Goal: Task Accomplishment & Management: Manage account settings

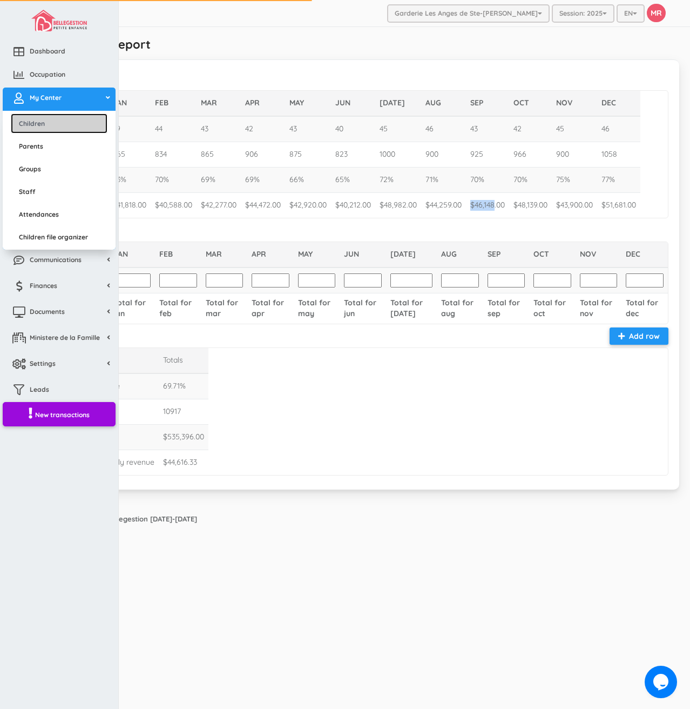
click at [65, 129] on link "Children" at bounding box center [59, 123] width 97 height 20
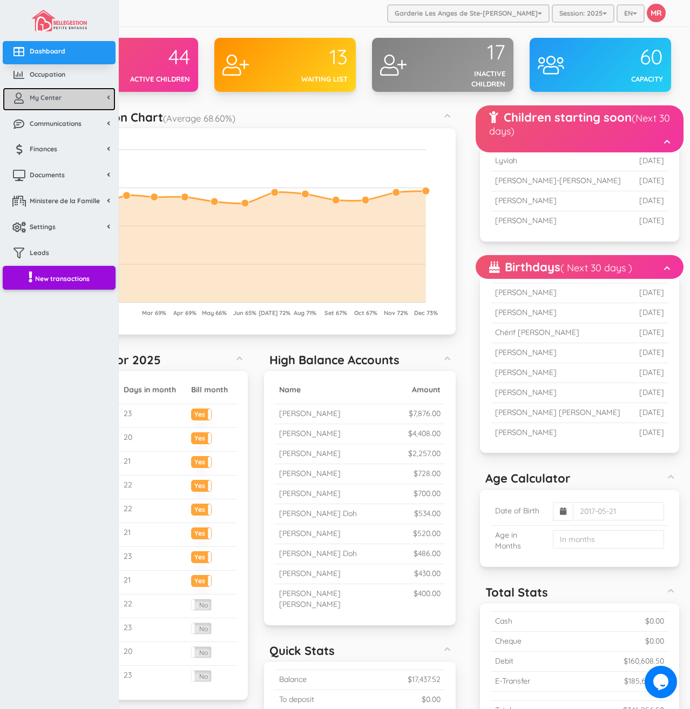
click at [49, 97] on span "My Center" at bounding box center [46, 97] width 32 height 9
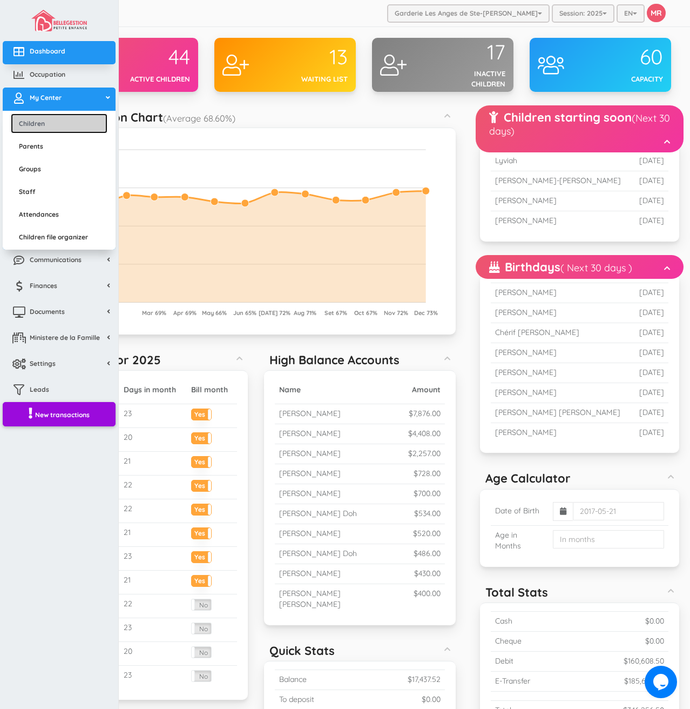
click at [55, 120] on link "Children" at bounding box center [59, 123] width 97 height 20
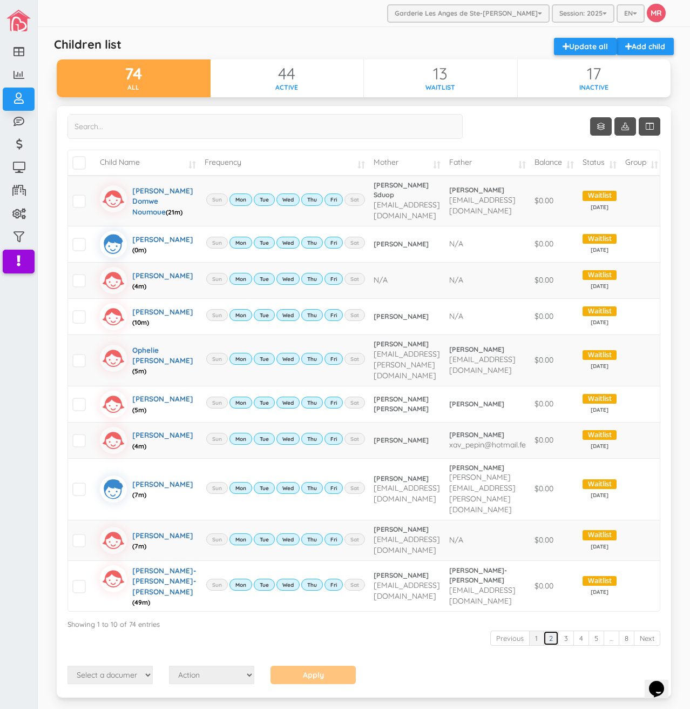
click at [546, 646] on link "2" at bounding box center [551, 638] width 16 height 16
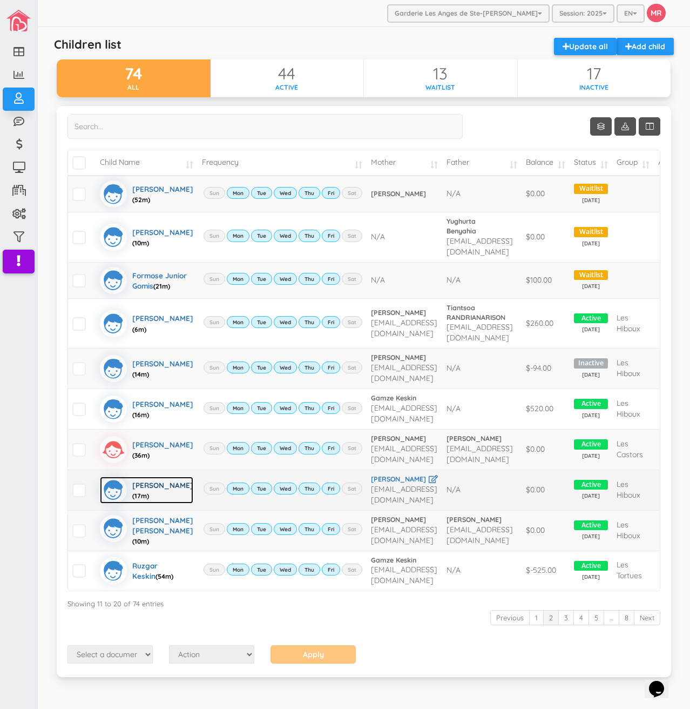
click at [147, 476] on div "Logan Ladouceur (17m)" at bounding box center [162, 489] width 61 height 27
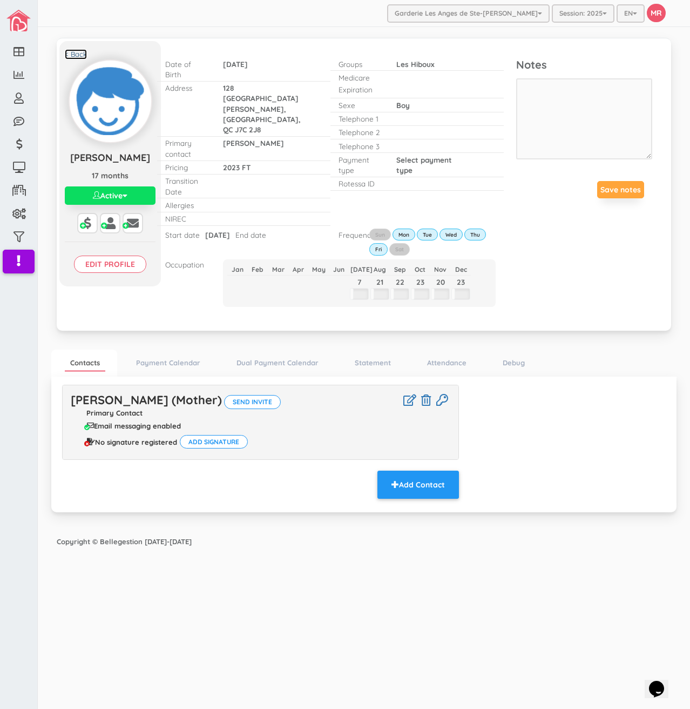
click at [70, 52] on link "< Back" at bounding box center [76, 54] width 22 height 10
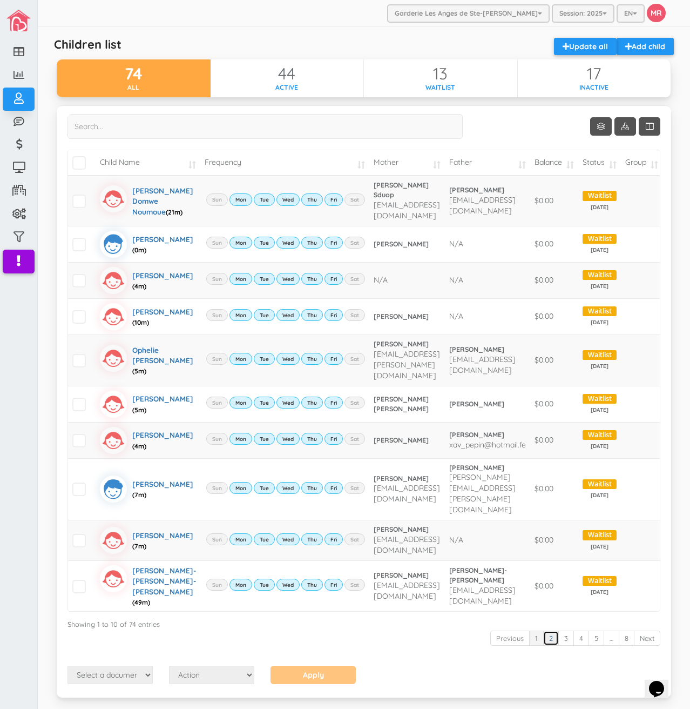
click at [543, 646] on link "2" at bounding box center [551, 638] width 16 height 16
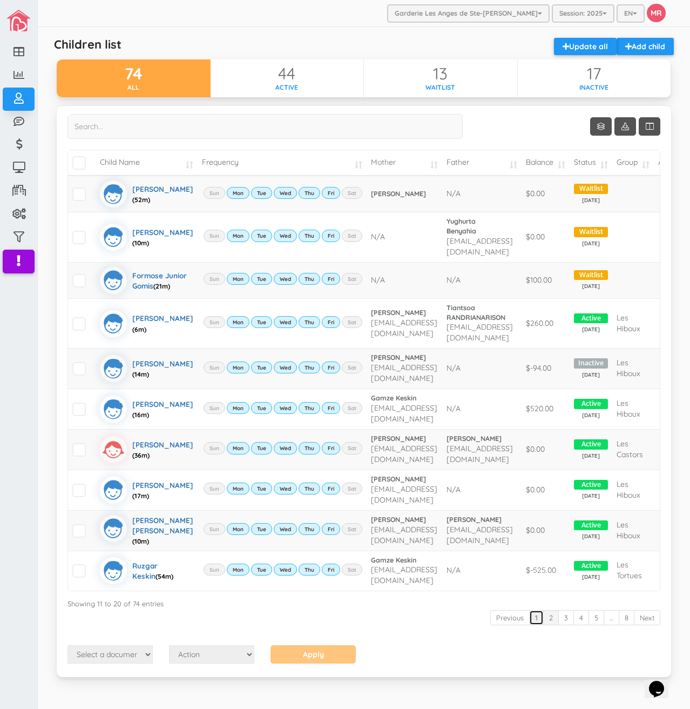
click at [537, 610] on link "1" at bounding box center [536, 618] width 15 height 16
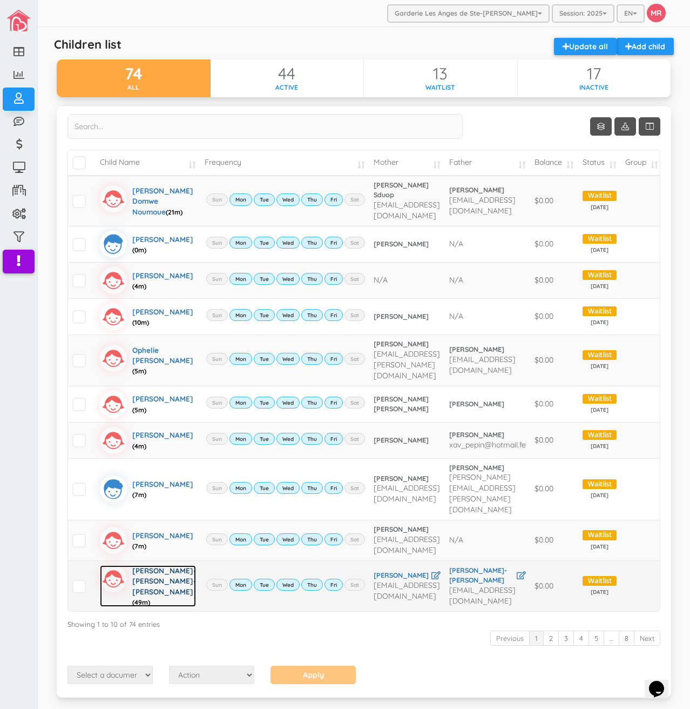
click at [147, 574] on div "Aaliyah-Rose Fievre-Rene (49m)" at bounding box center [164, 586] width 64 height 42
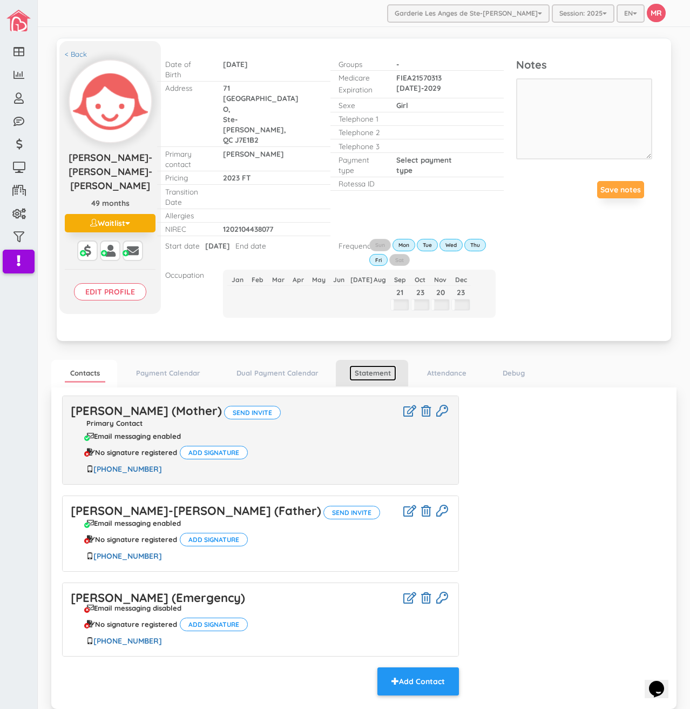
click at [373, 365] on link "Statement" at bounding box center [372, 373] width 47 height 16
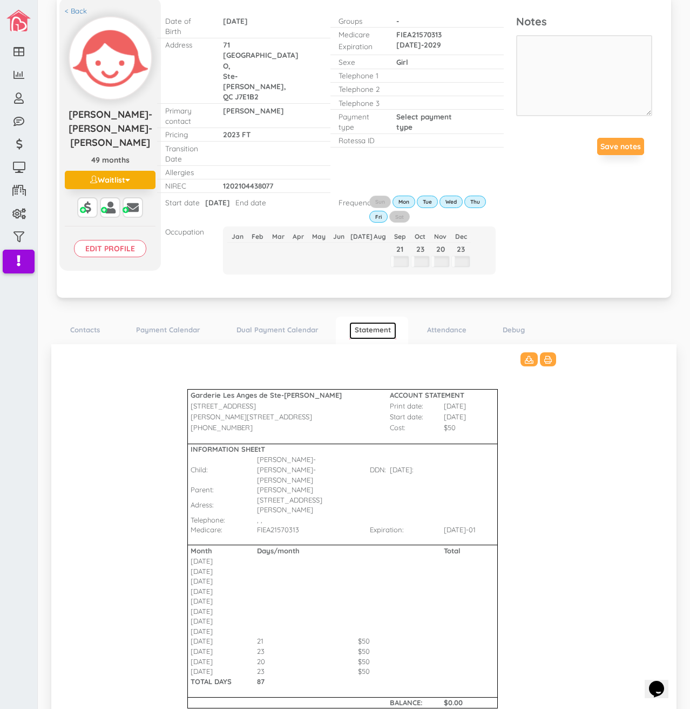
scroll to position [82, 0]
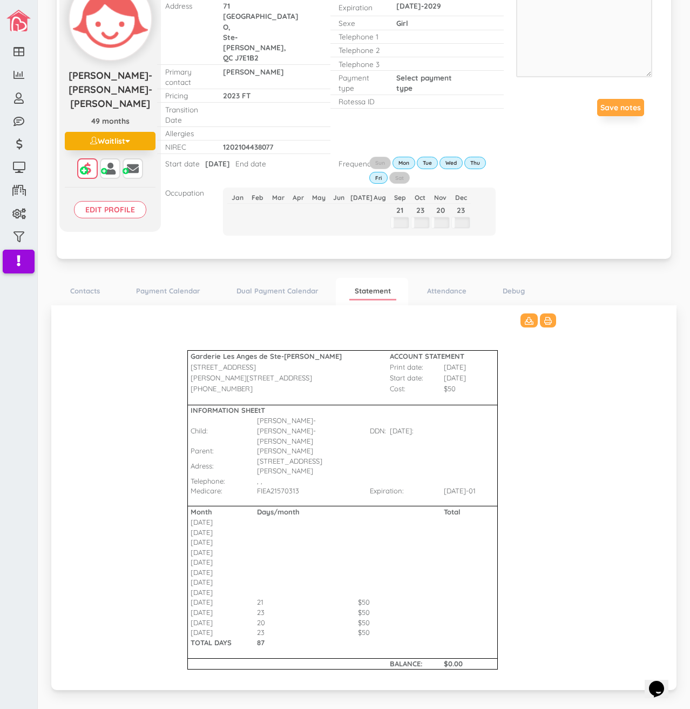
click at [84, 174] on div at bounding box center [87, 174] width 6 height 0
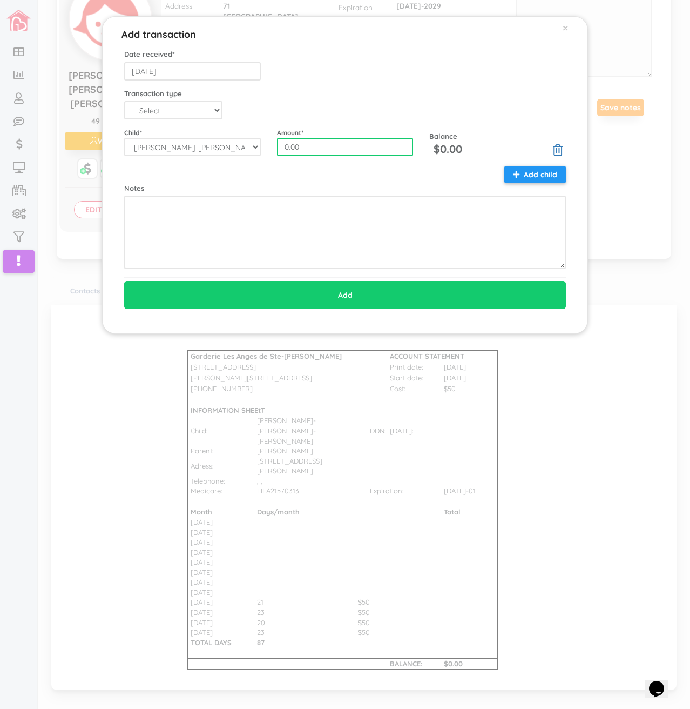
drag, startPoint x: 314, startPoint y: 145, endPoint x: 278, endPoint y: 149, distance: 36.4
click at [278, 149] on input "0.00" at bounding box center [345, 147] width 137 height 18
type input "250"
click at [203, 110] on select "--Select-- Balance 2024 CreditAdmin Payment ChargeNSF CheckReturned ContractTer…" at bounding box center [173, 110] width 98 height 18
select select "CreditAdmin"
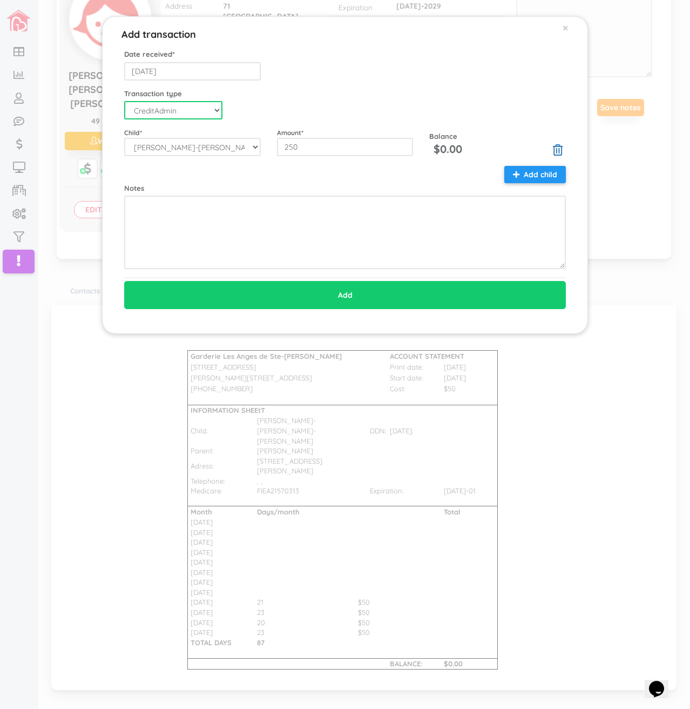
click at [124, 101] on select "--Select-- Balance 2024 CreditAdmin Payment ChargeNSF CheckReturned ContractTer…" at bounding box center [173, 110] width 98 height 18
click at [279, 104] on div "Transaction type --Select-- Balance 2024 CreditAdmin Payment ChargeNSF CheckRet…" at bounding box center [345, 104] width 458 height 31
click at [232, 73] on input "2025-08-29" at bounding box center [192, 71] width 137 height 18
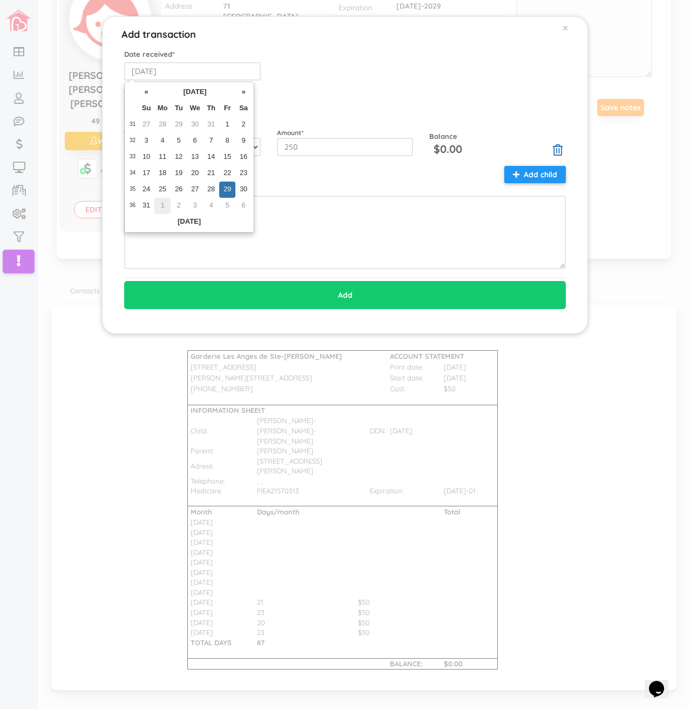
click at [159, 210] on td "1" at bounding box center [162, 206] width 16 height 16
type input "2025-09-01"
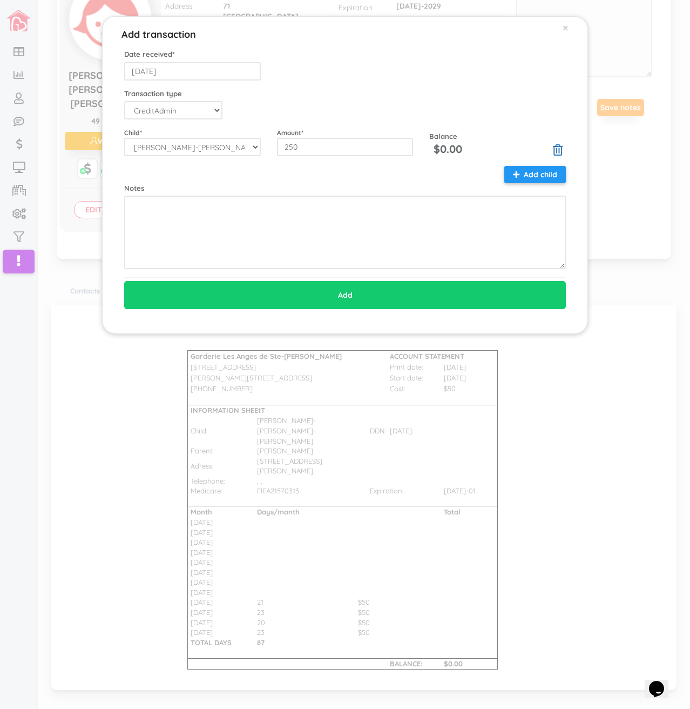
click at [331, 89] on div "Transaction type --Select-- Balance 2024 CreditAdmin Payment ChargeNSF CheckRet…" at bounding box center [345, 104] width 458 height 31
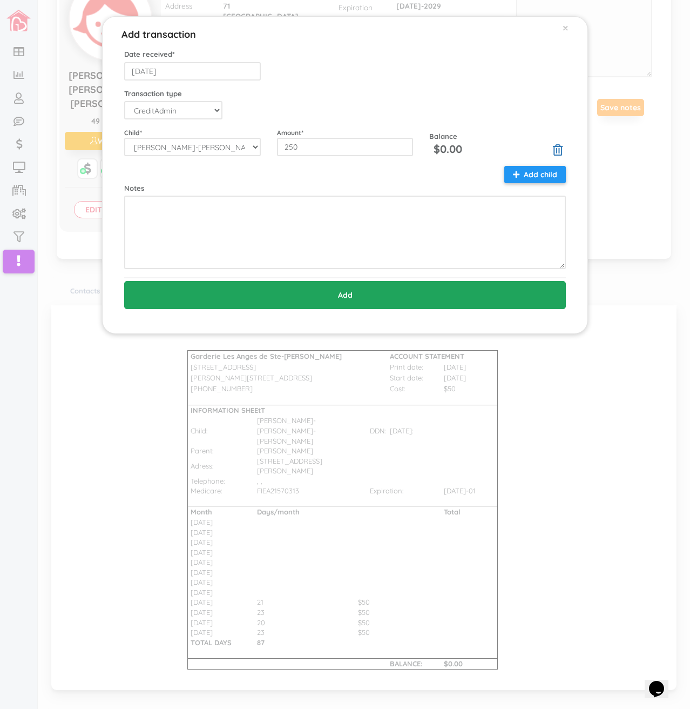
click at [401, 296] on input "Add" at bounding box center [345, 295] width 442 height 28
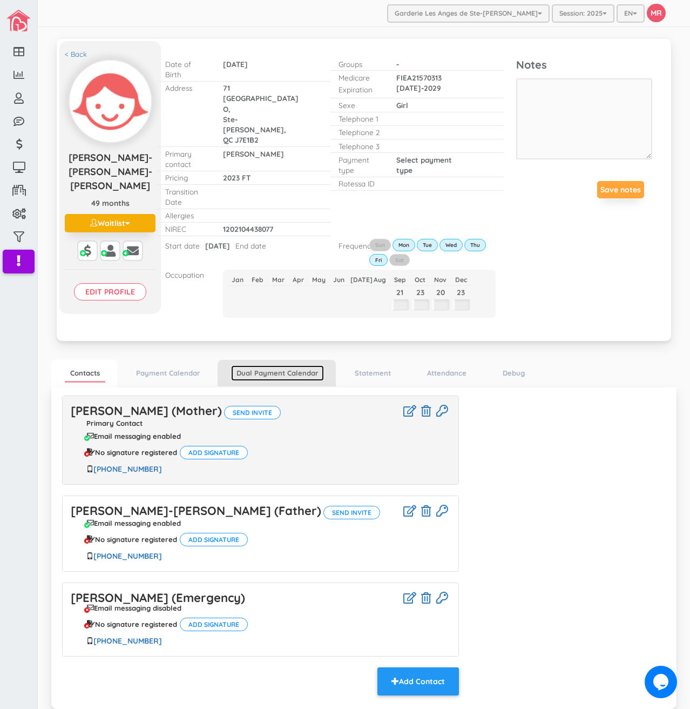
click at [271, 365] on link "Dual Payment Calendar" at bounding box center [277, 373] width 93 height 16
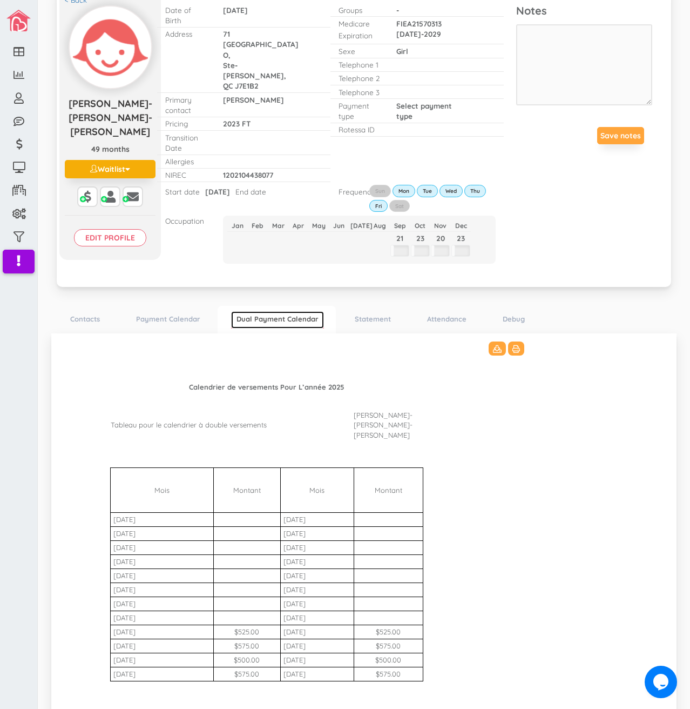
scroll to position [86, 0]
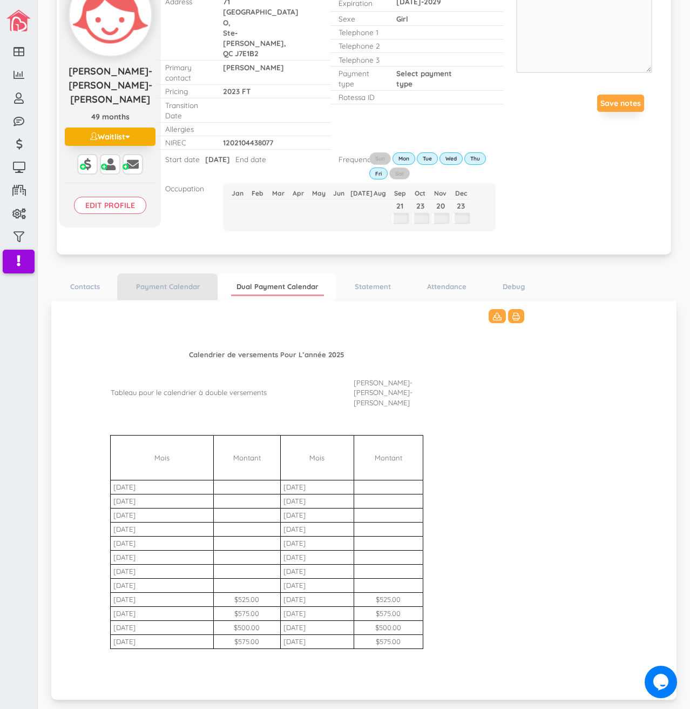
click at [184, 274] on li "Payment Calendar" at bounding box center [167, 286] width 100 height 26
click at [184, 279] on link "Payment Calendar" at bounding box center [168, 287] width 75 height 16
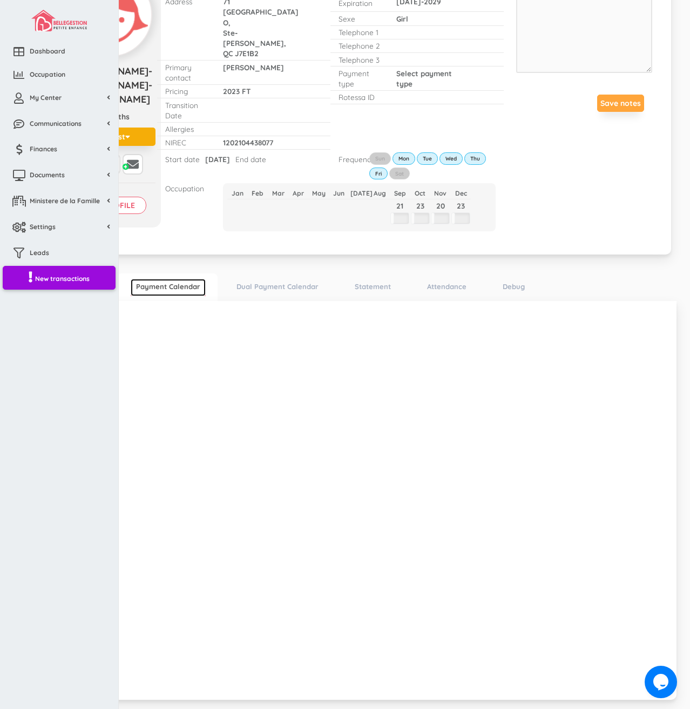
scroll to position [0, 0]
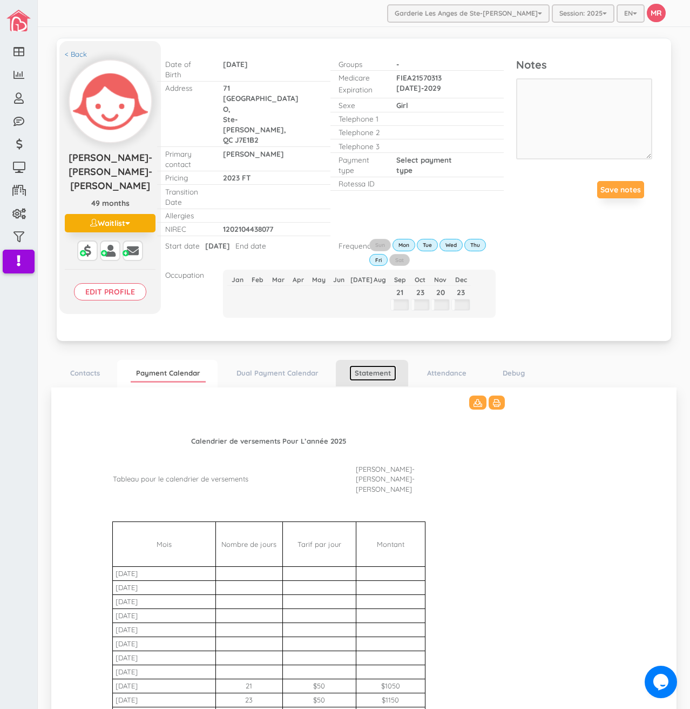
click at [385, 365] on link "Statement" at bounding box center [372, 373] width 47 height 16
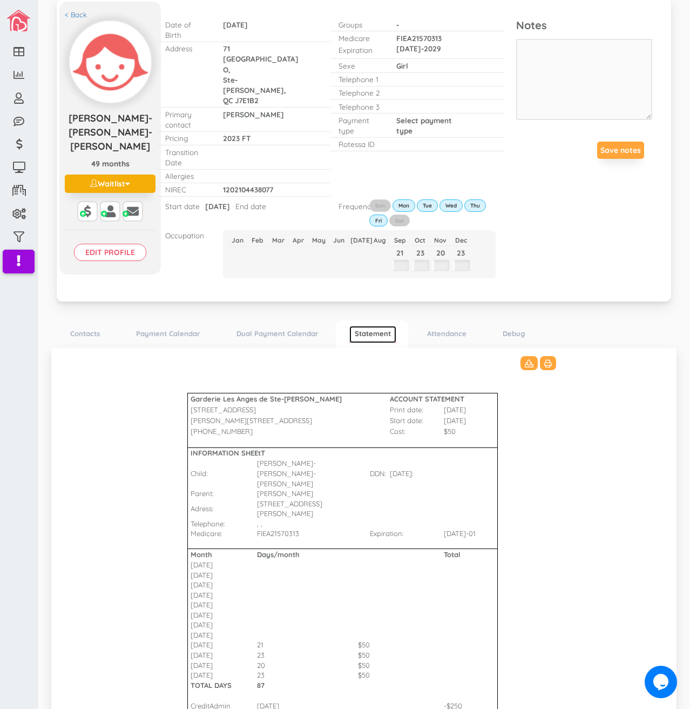
scroll to position [92, 0]
